Goal: Entertainment & Leisure: Browse casually

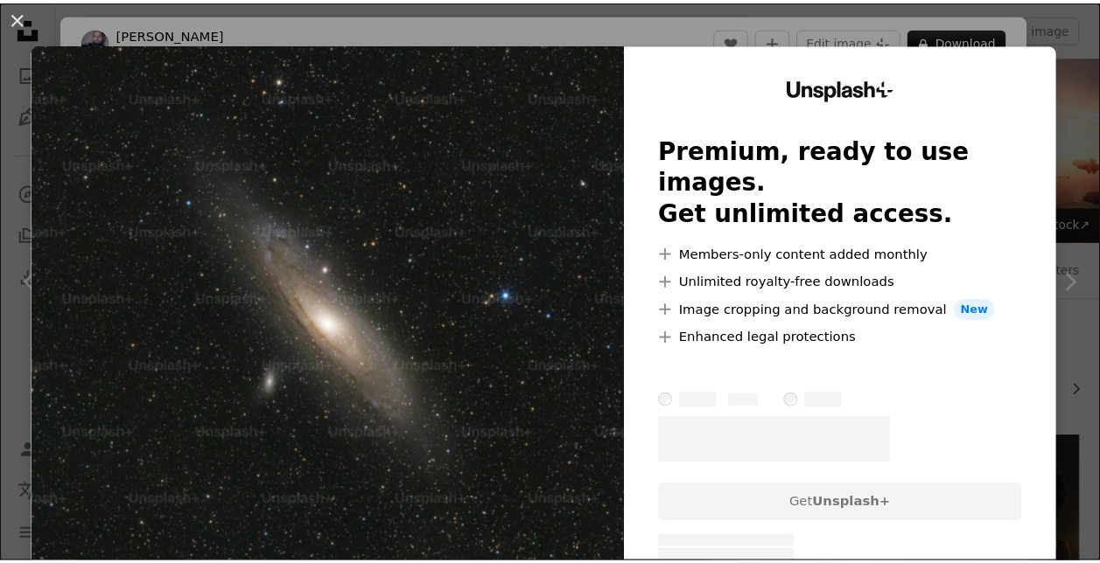
scroll to position [1400, 0]
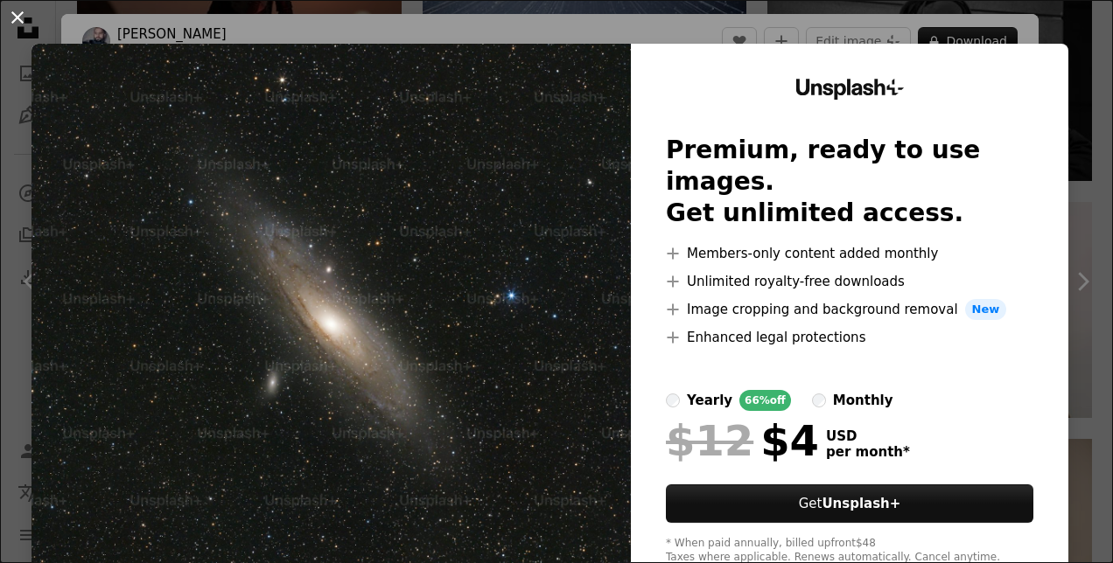
click at [21, 16] on button "An X shape" at bounding box center [17, 17] width 21 height 21
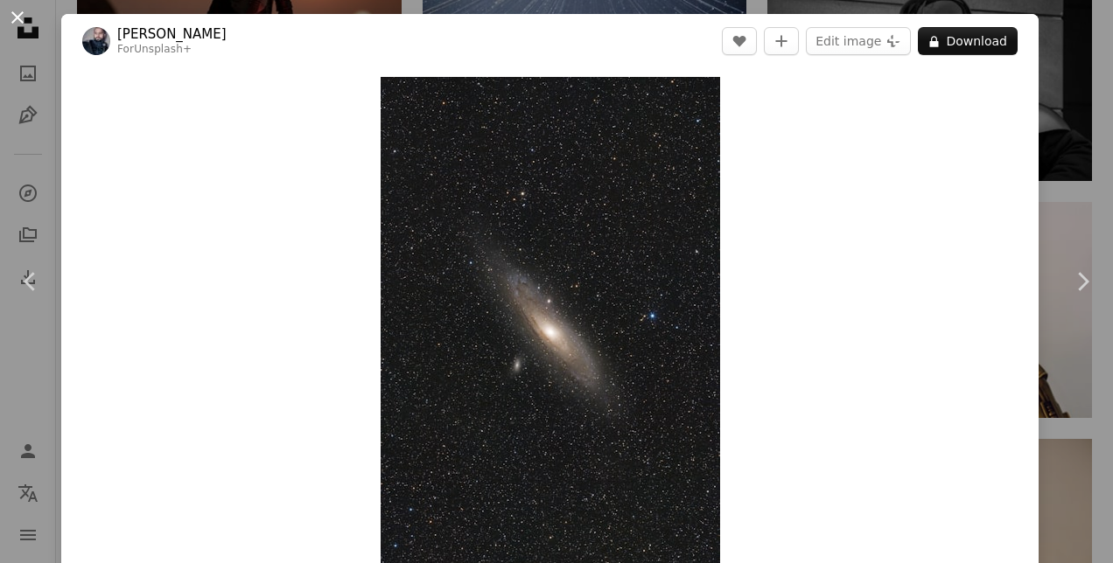
click at [13, 19] on button "An X shape" at bounding box center [17, 17] width 21 height 21
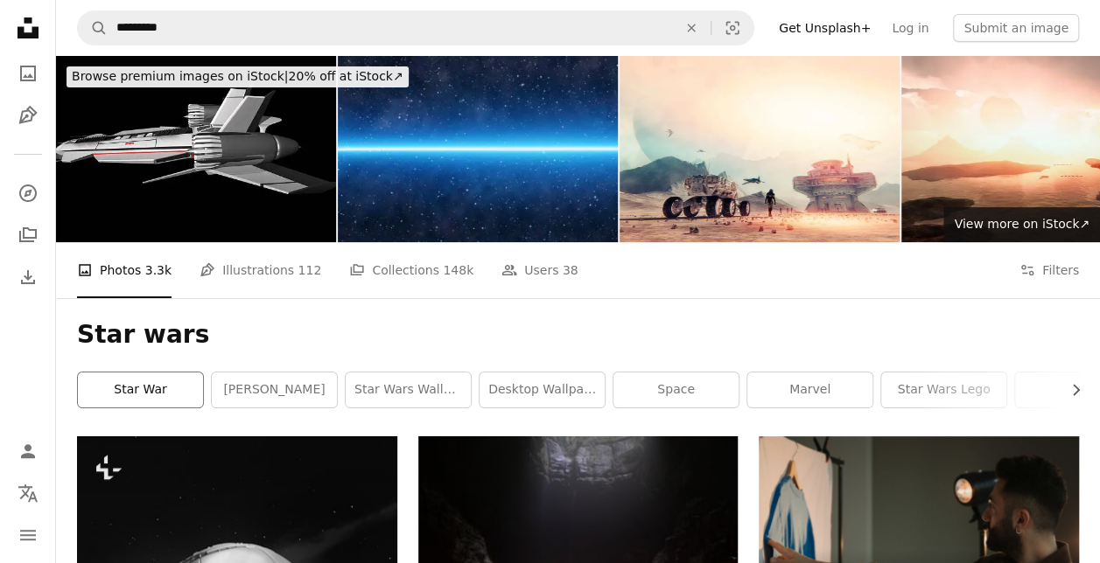
click at [189, 397] on link "star war" at bounding box center [140, 390] width 125 height 35
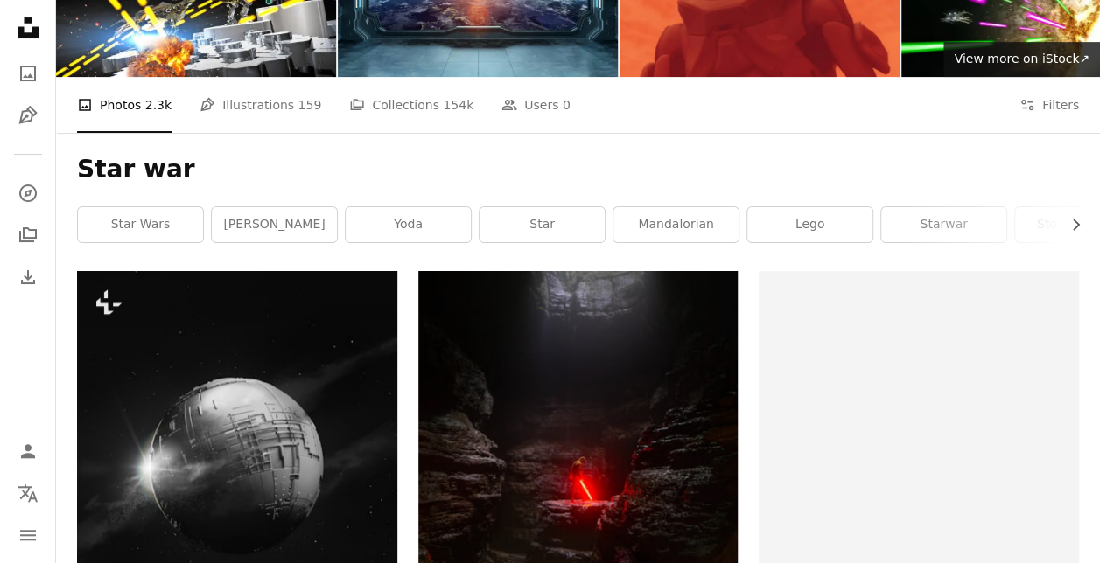
scroll to position [350, 0]
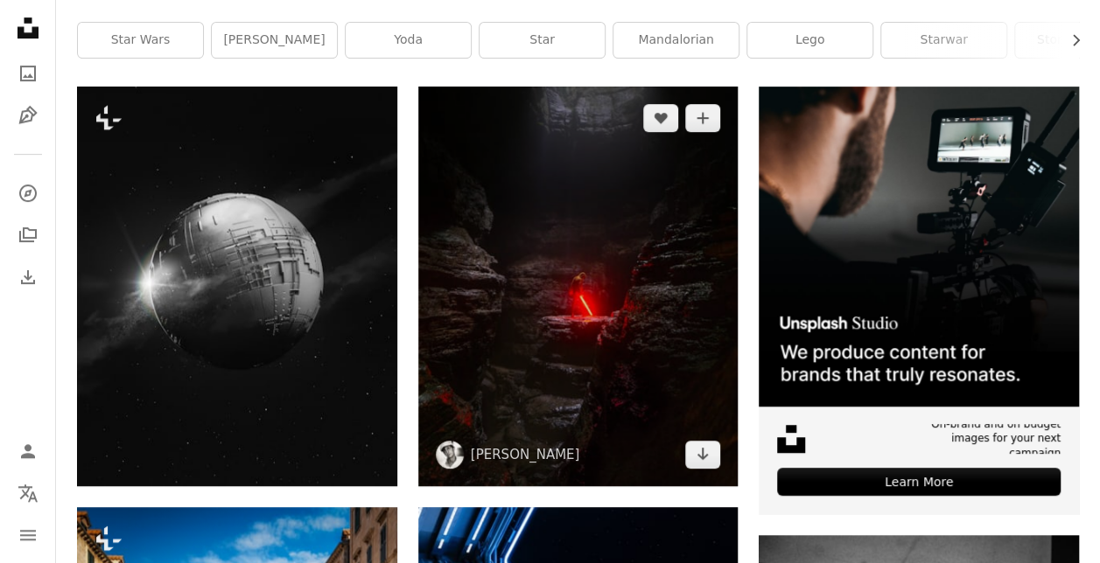
click at [570, 281] on img at bounding box center [578, 287] width 320 height 400
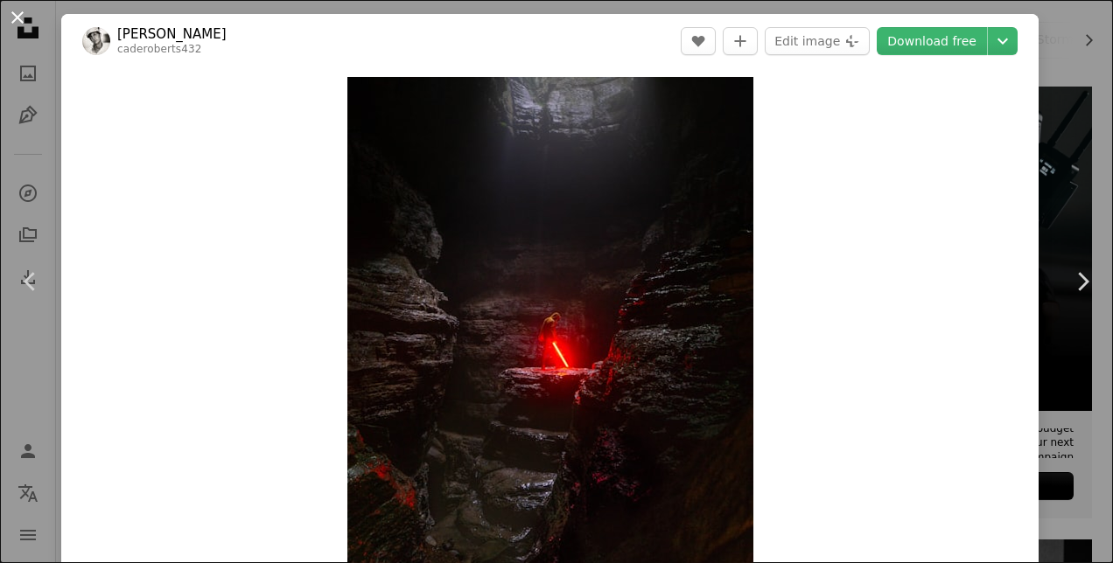
click at [22, 20] on button "An X shape" at bounding box center [17, 17] width 21 height 21
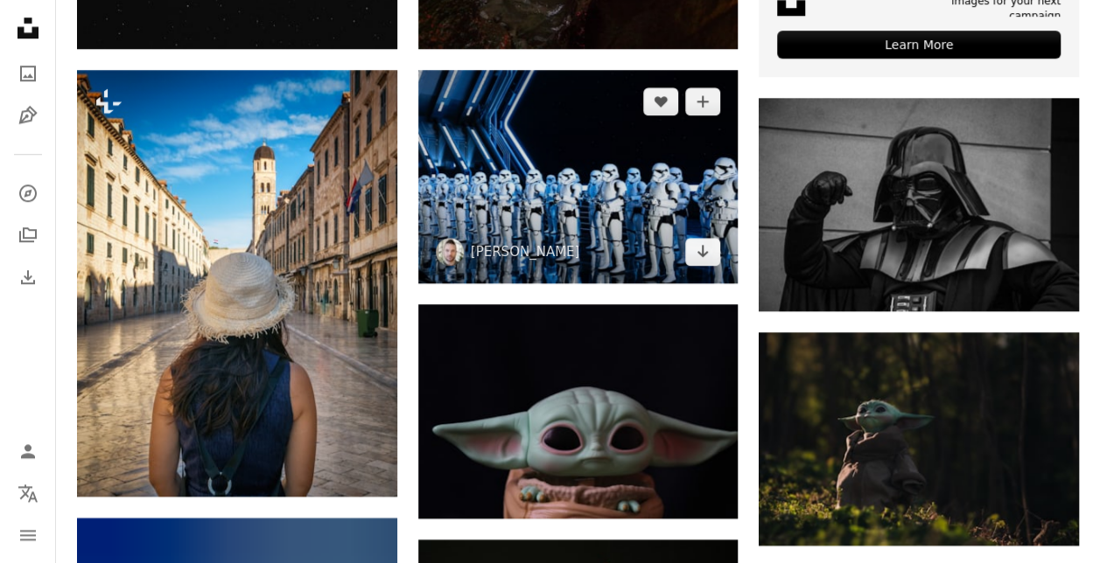
scroll to position [1050, 0]
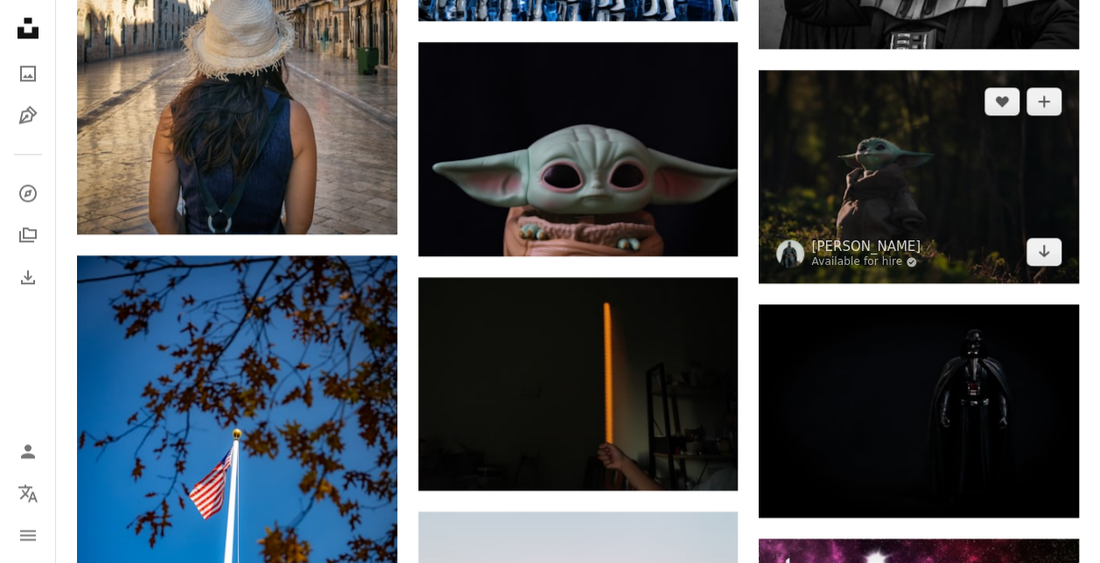
click at [884, 201] on img at bounding box center [918, 176] width 320 height 213
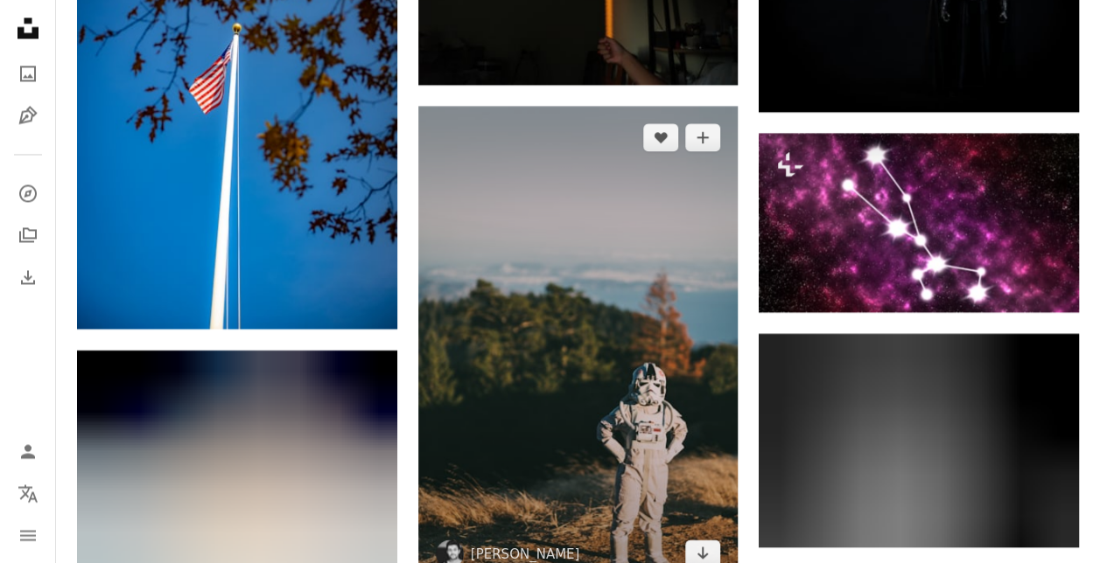
scroll to position [1225, 0]
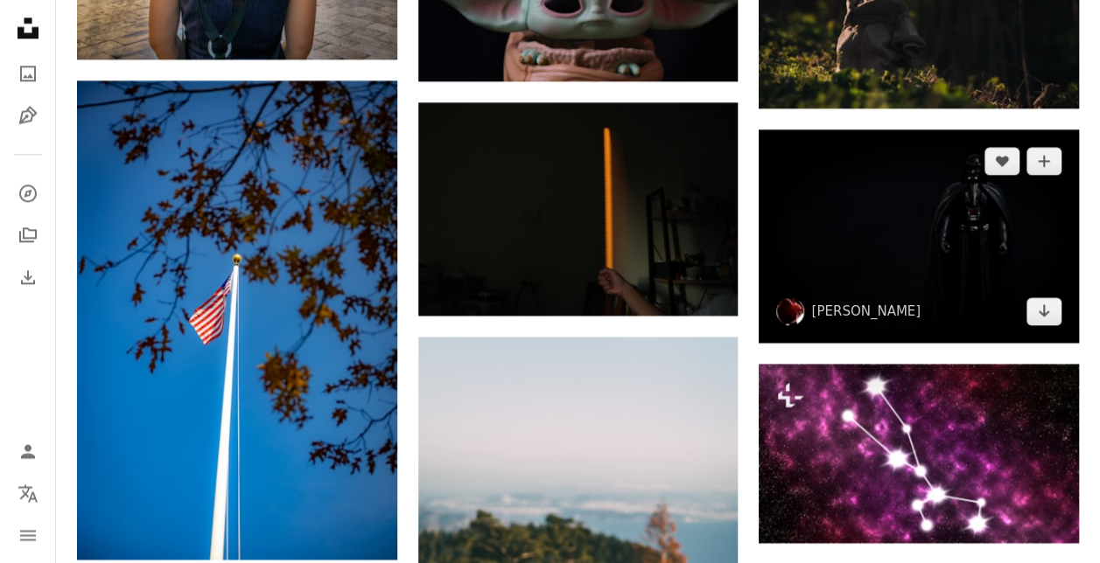
click at [877, 213] on img at bounding box center [918, 235] width 320 height 213
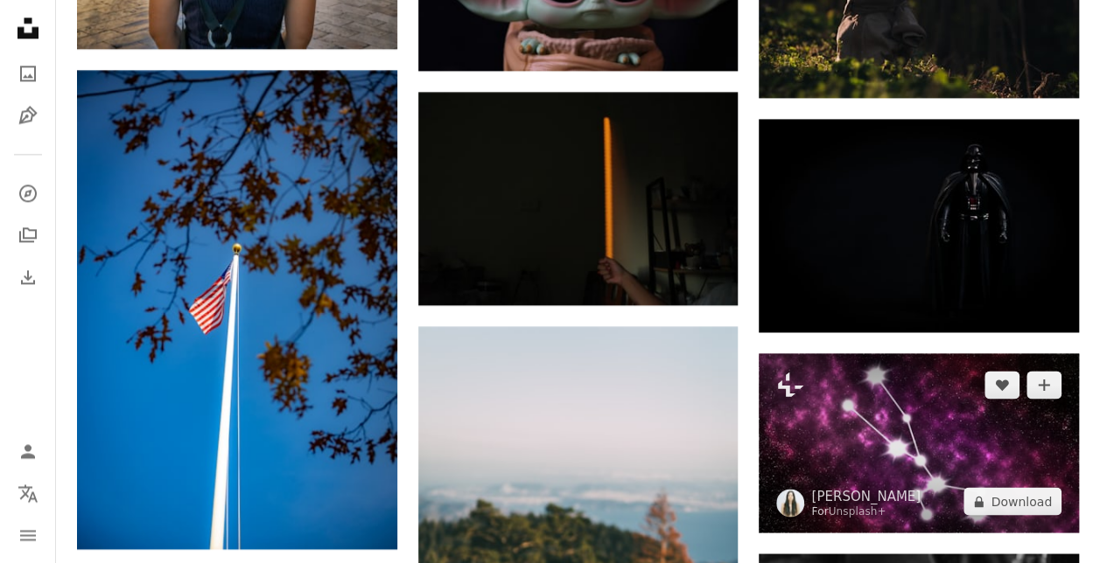
scroll to position [1050, 0]
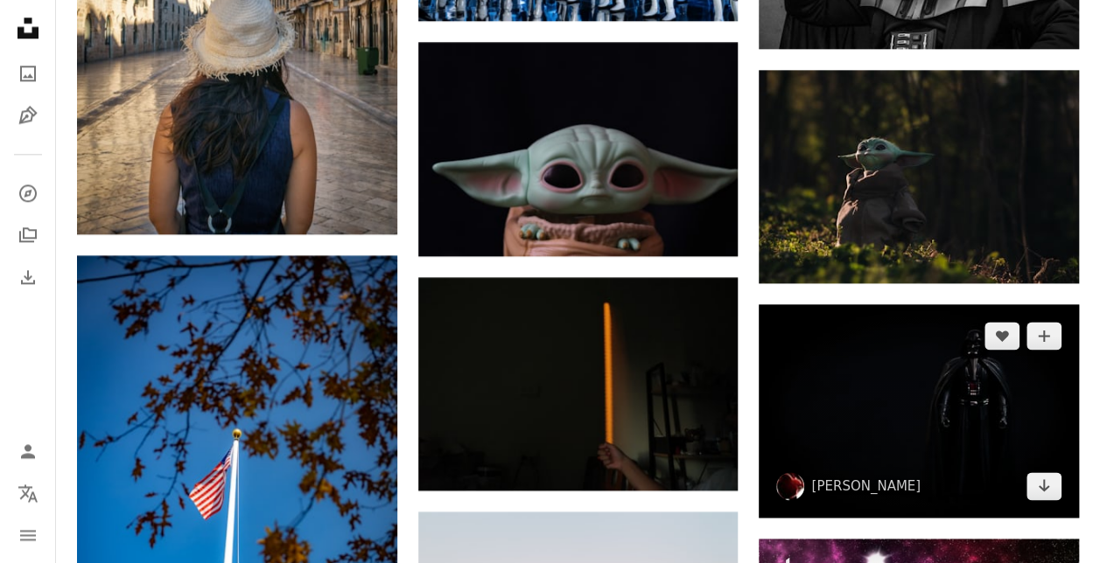
click at [882, 418] on img at bounding box center [918, 410] width 320 height 213
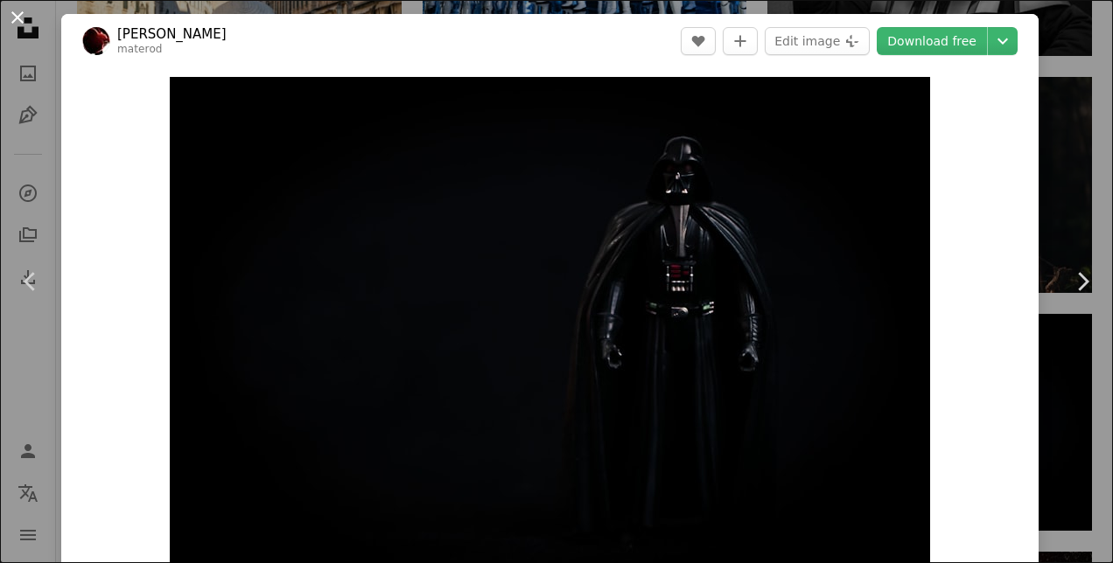
click at [17, 12] on button "An X shape" at bounding box center [17, 17] width 21 height 21
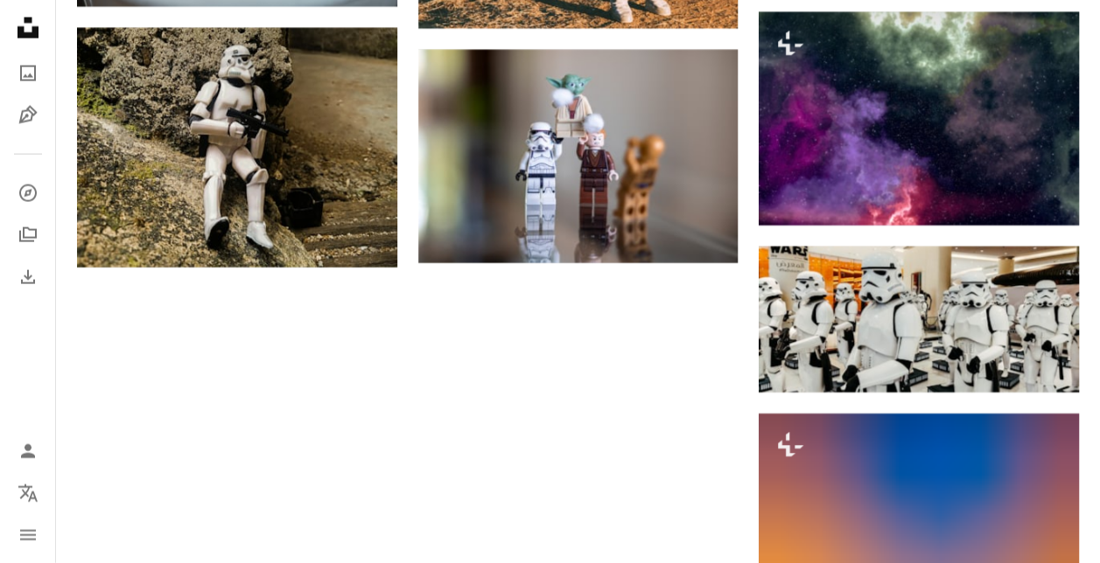
scroll to position [1662, 0]
